Goal: Task Accomplishment & Management: Manage account settings

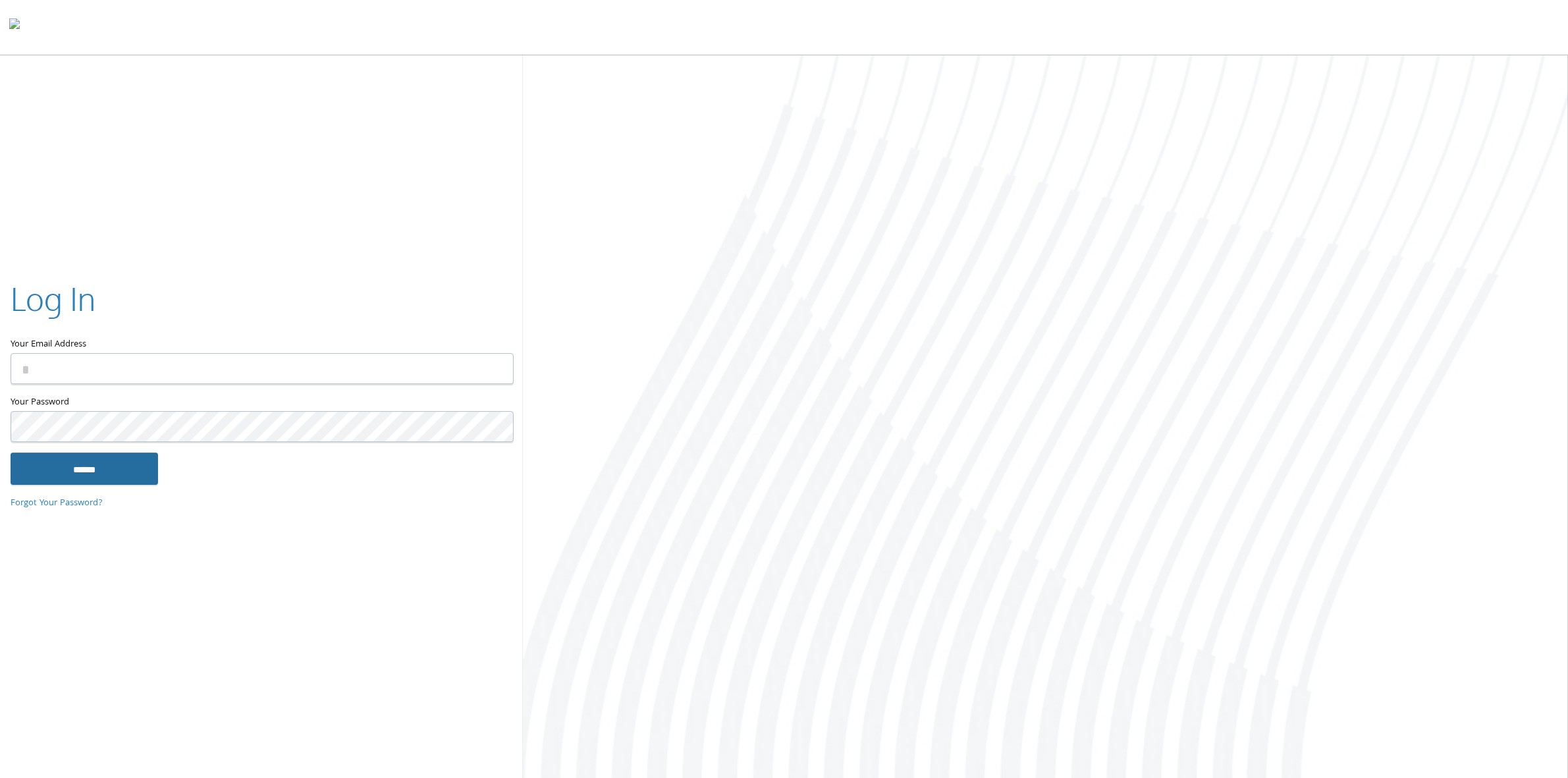
type input "**********"
click at [116, 471] on input "******" at bounding box center [84, 468] width 148 height 32
type input "**********"
click at [140, 476] on input "******" at bounding box center [84, 468] width 148 height 32
